Goal: Transaction & Acquisition: Purchase product/service

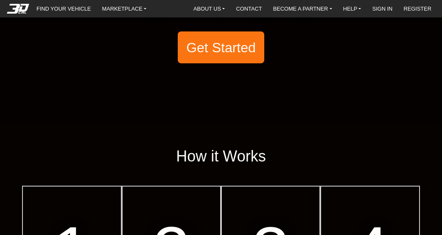
scroll to position [85, 0]
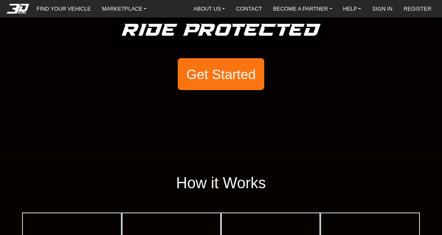
click at [212, 75] on button "Get Started" at bounding box center [221, 74] width 87 height 32
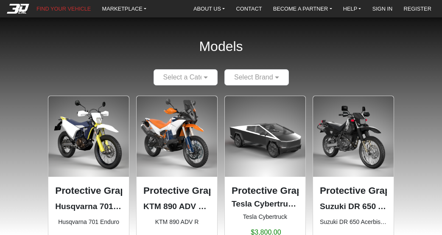
click at [199, 70] on div "Select a Category" at bounding box center [186, 77] width 65 height 16
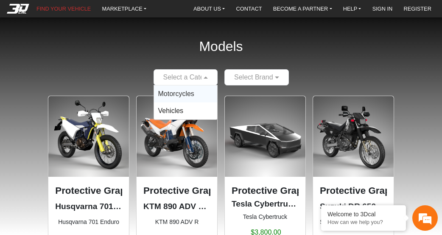
click at [186, 94] on span "Motorcycles" at bounding box center [176, 93] width 36 height 7
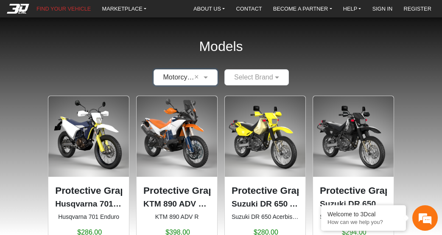
click at [250, 81] on input "text" at bounding box center [248, 77] width 38 height 10
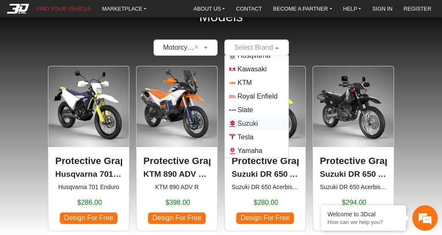
scroll to position [85, 0]
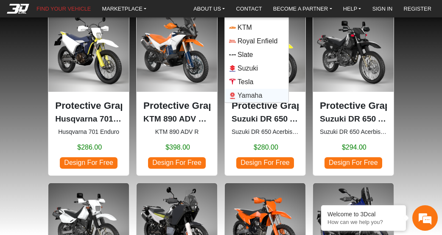
click at [246, 95] on span "Yamaha" at bounding box center [250, 95] width 25 height 10
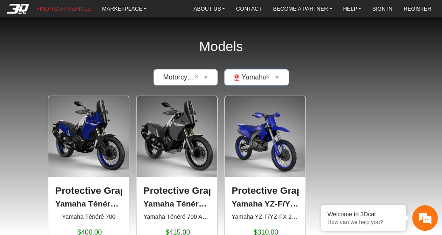
click at [377, 141] on div "Protective Graphic Kit Yamaha Ténéré 700 ([DATE]-[DATE]) Yamaha Ténéré 700 $400…" at bounding box center [221, 178] width 429 height 165
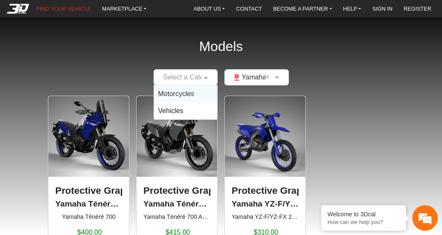
click at [208, 76] on span at bounding box center [207, 77] width 11 height 10
click at [186, 109] on div "Vehicles" at bounding box center [186, 110] width 64 height 17
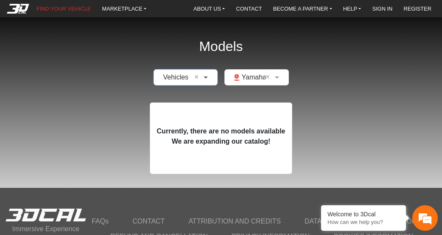
click at [203, 74] on span at bounding box center [207, 77] width 11 height 10
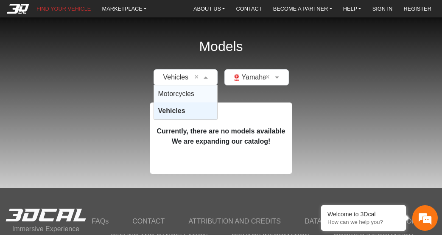
click at [182, 97] on span "Motorcycles" at bounding box center [176, 93] width 36 height 7
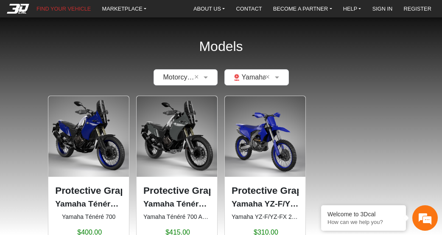
click at [106, 110] on img at bounding box center [88, 136] width 81 height 81
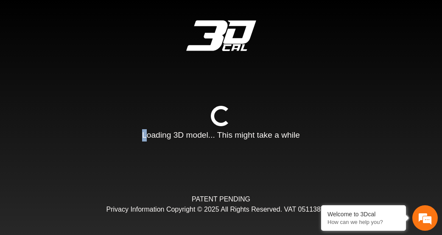
click at [146, 117] on div "Loading... Loading 3D model... This might take a while" at bounding box center [221, 123] width 158 height 35
drag, startPoint x: 190, startPoint y: 169, endPoint x: 65, endPoint y: 139, distance: 128.2
click at [189, 168] on div "Loading... Loading 3D model... This might take a while PATENT PENDING Privacy I…" at bounding box center [221, 117] width 442 height 235
